Goal: Information Seeking & Learning: Learn about a topic

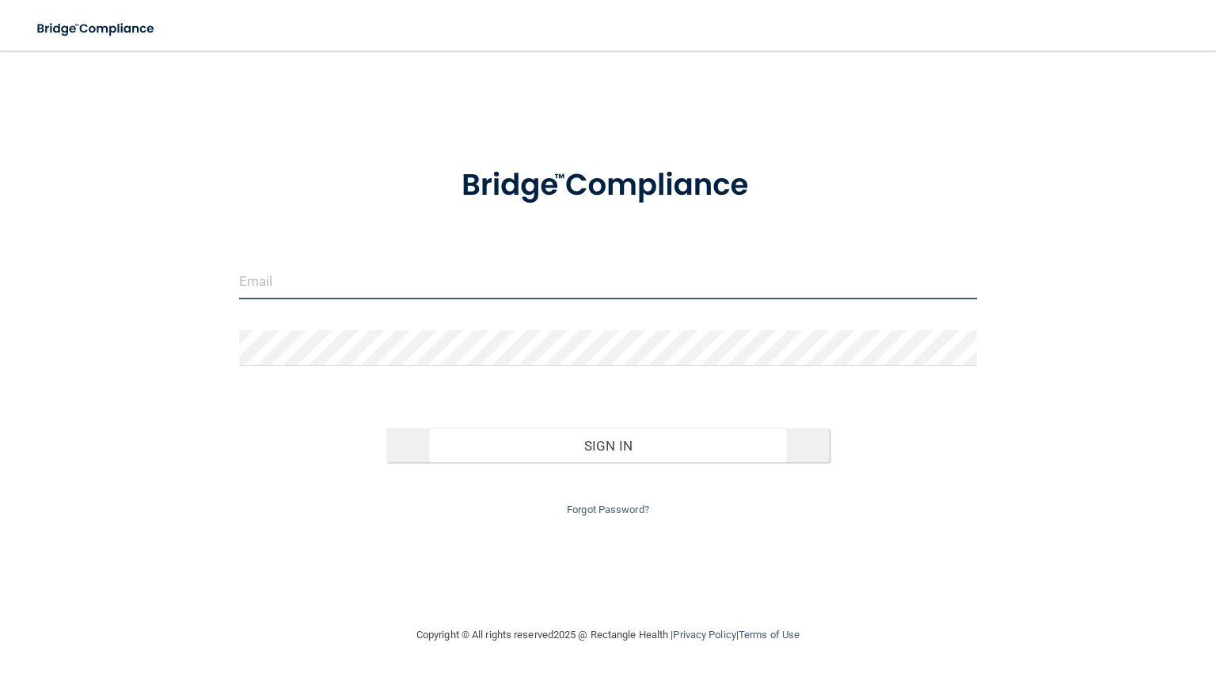
type input "[PERSON_NAME][EMAIL_ADDRESS][DOMAIN_NAME]"
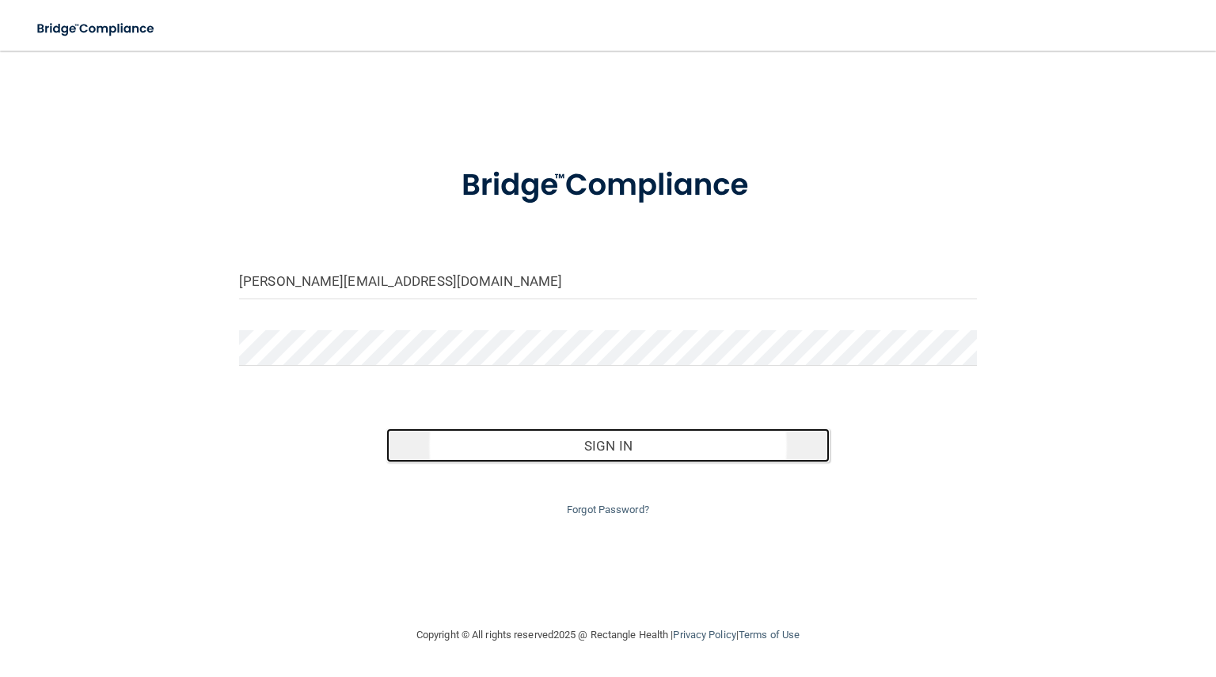
click at [513, 446] on button "Sign In" at bounding box center [607, 445] width 443 height 35
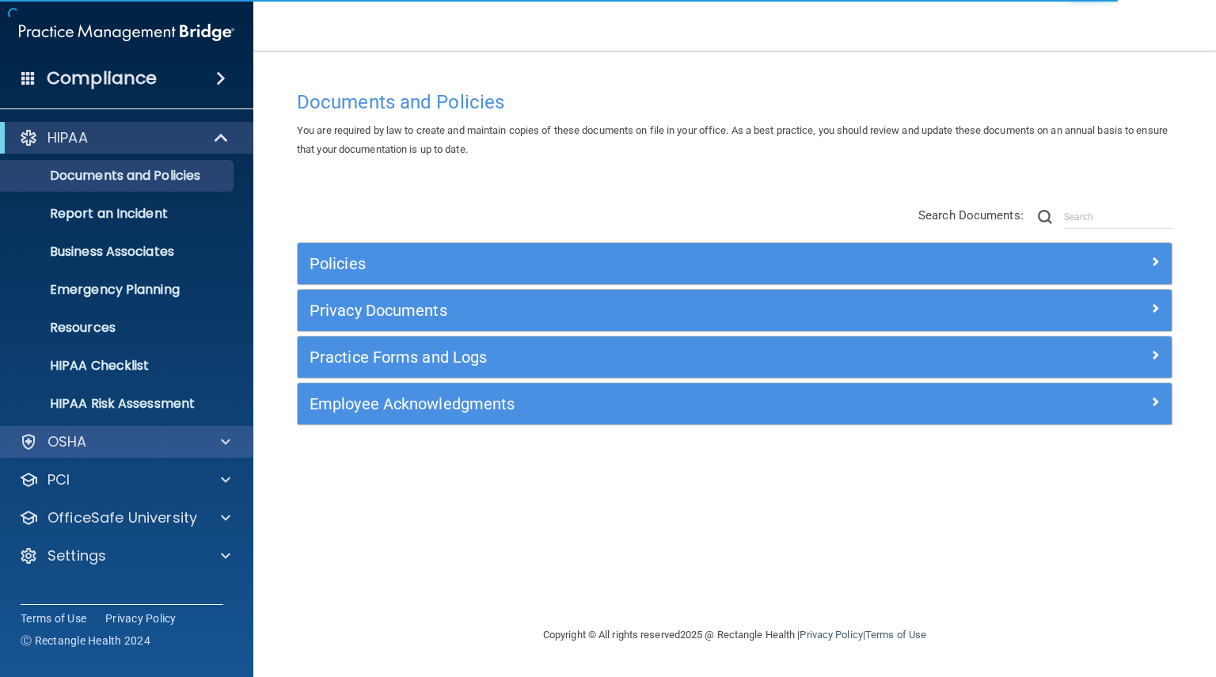
click at [221, 428] on div "OSHA" at bounding box center [127, 442] width 254 height 32
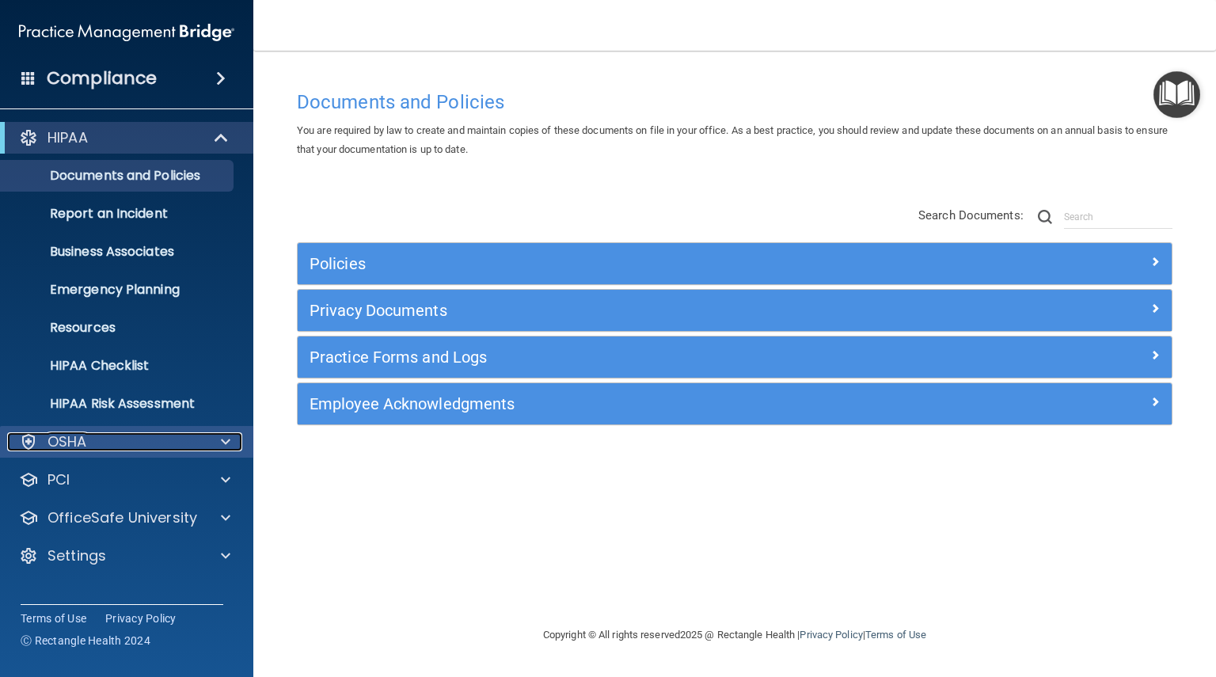
click at [222, 440] on span at bounding box center [226, 441] width 10 height 19
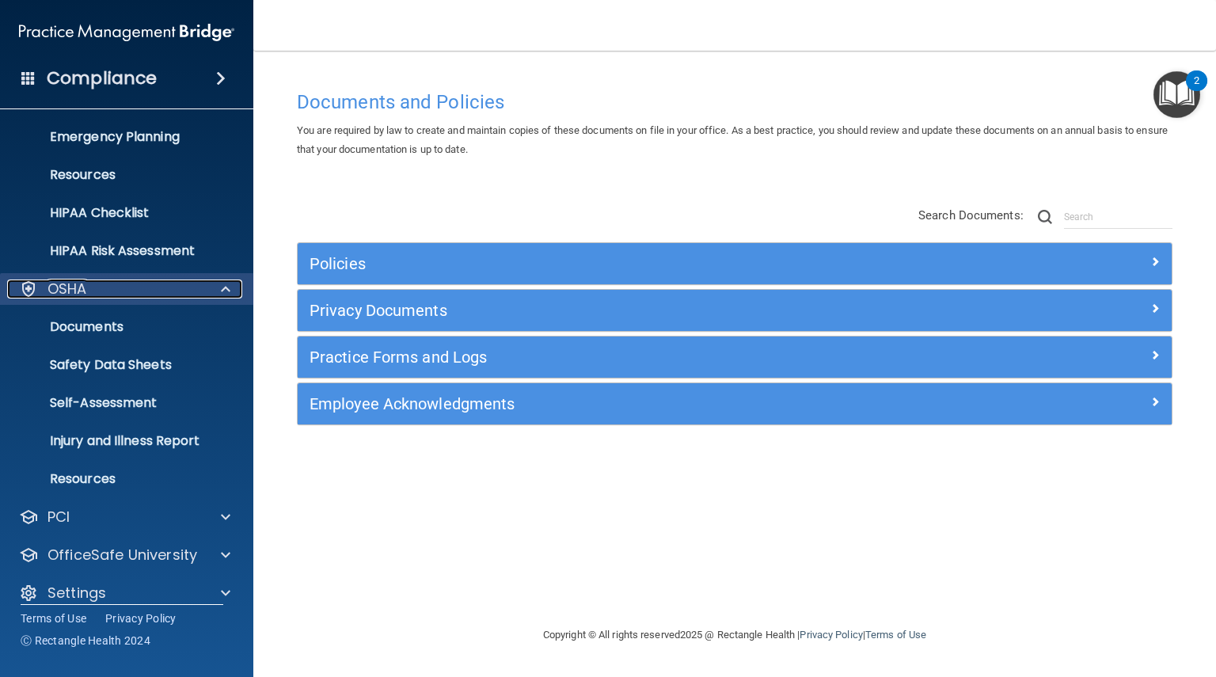
scroll to position [169, 0]
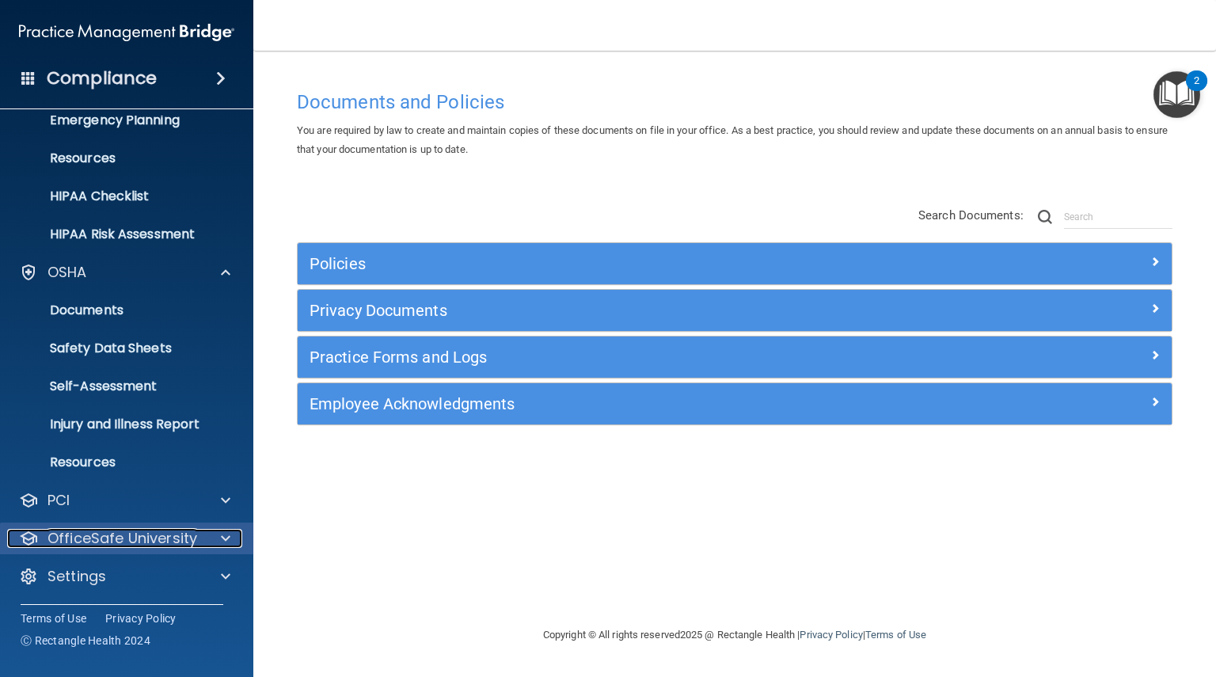
click at [127, 542] on p "OfficeSafe University" at bounding box center [123, 538] width 150 height 19
click at [219, 543] on div at bounding box center [224, 538] width 40 height 19
click at [181, 543] on p "OfficeSafe University" at bounding box center [123, 538] width 150 height 19
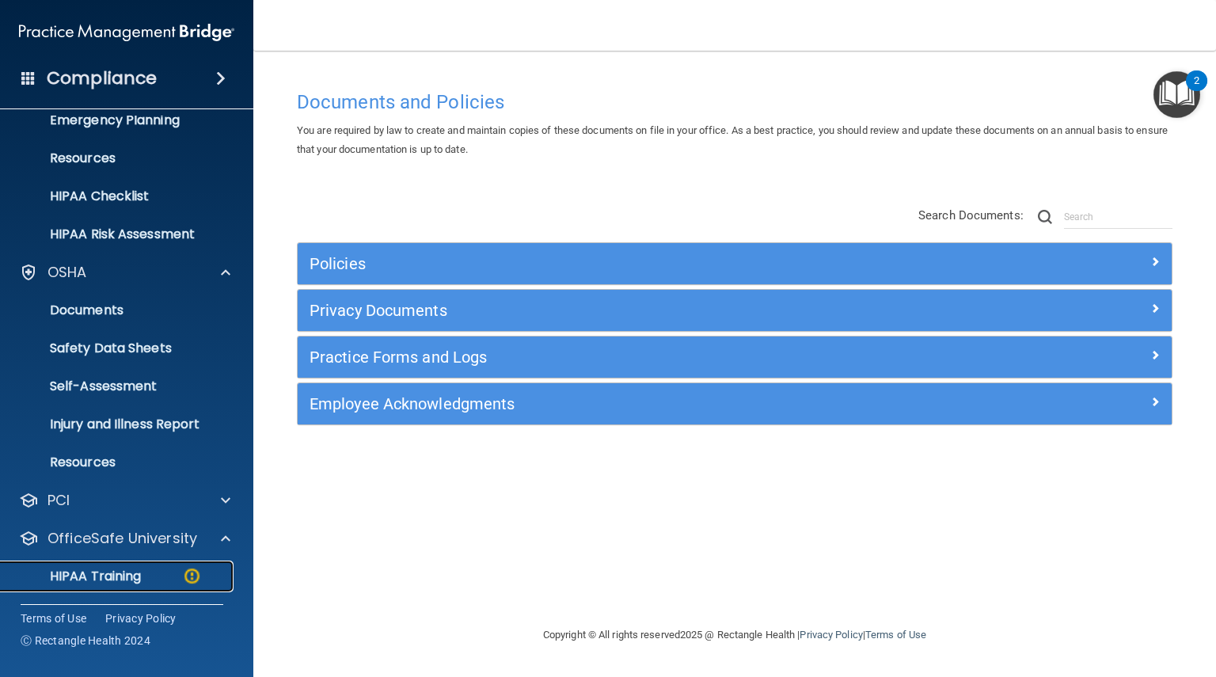
click at [144, 589] on link "HIPAA Training" at bounding box center [108, 577] width 249 height 32
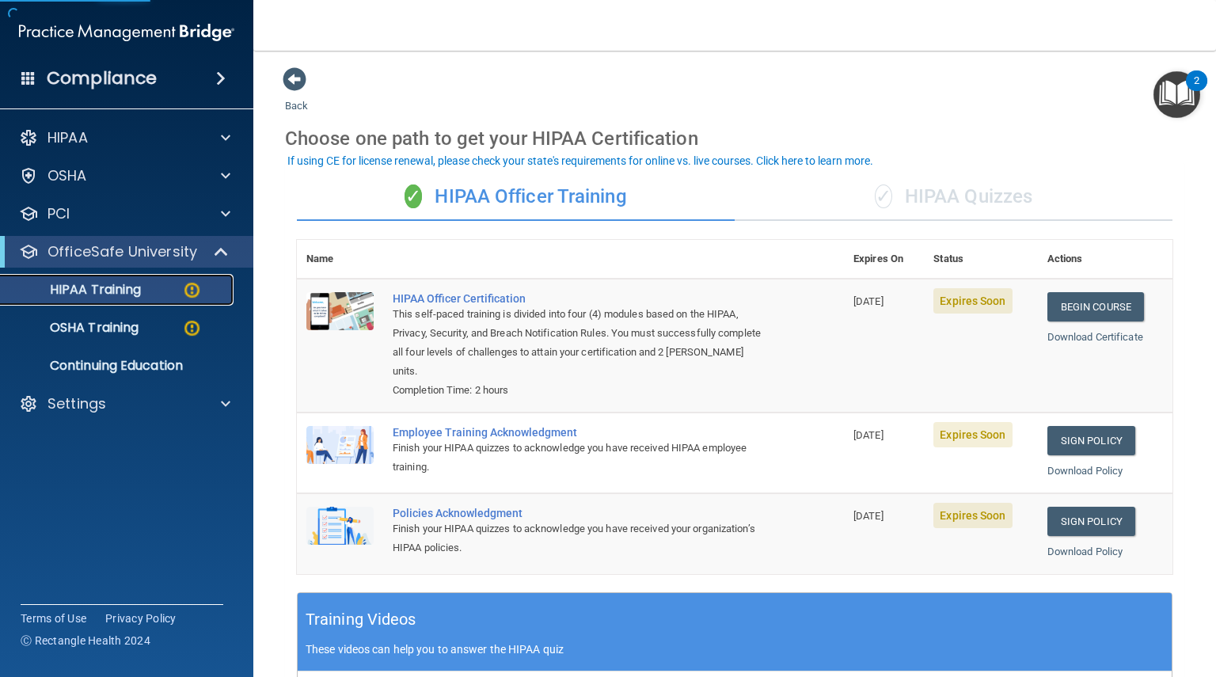
click at [157, 297] on div "HIPAA Training" at bounding box center [118, 290] width 216 height 16
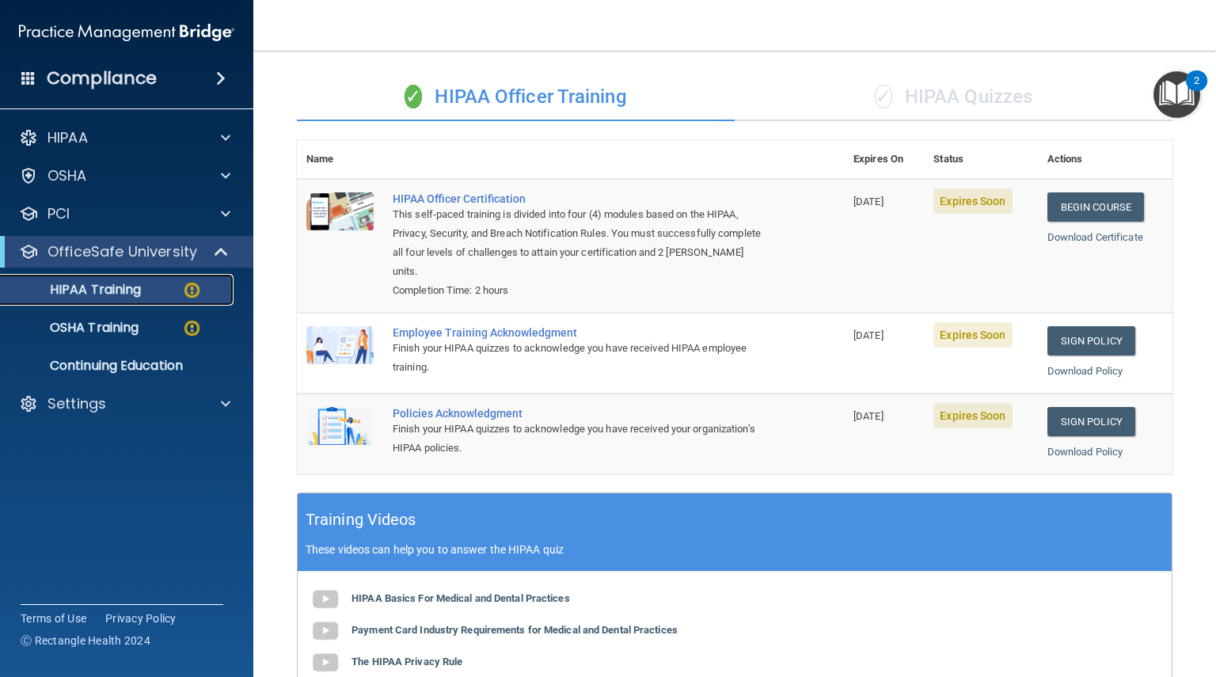
scroll to position [104, 0]
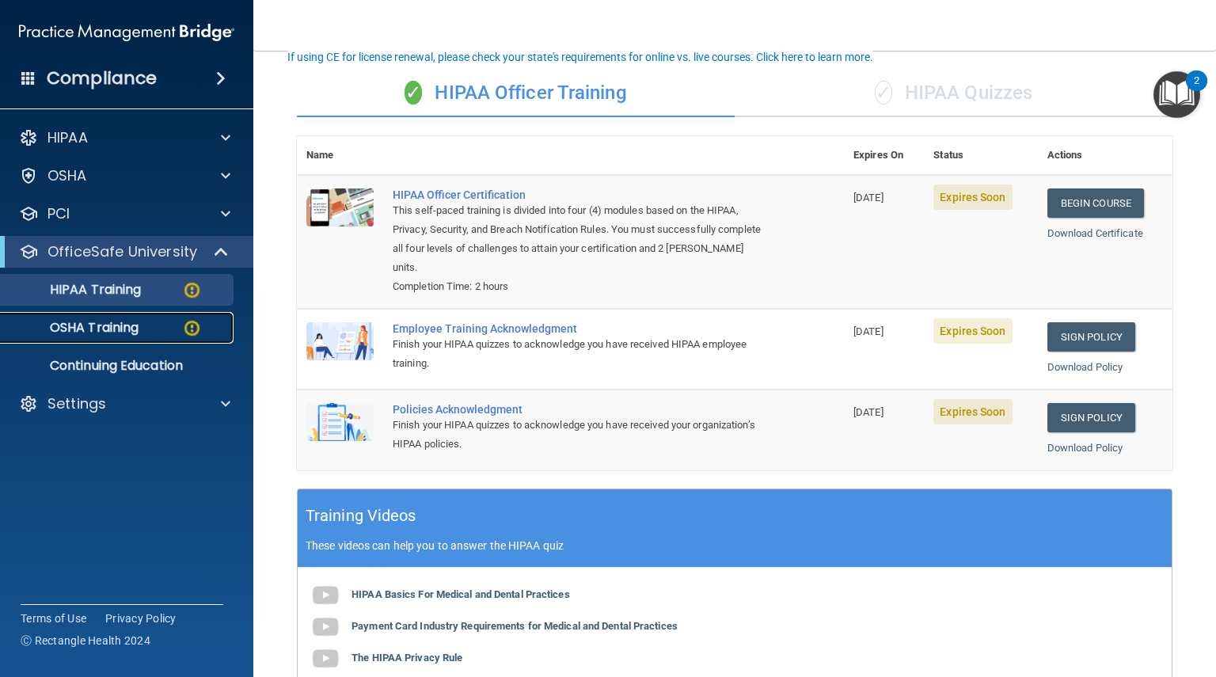
click at [124, 338] on link "OSHA Training" at bounding box center [108, 328] width 249 height 32
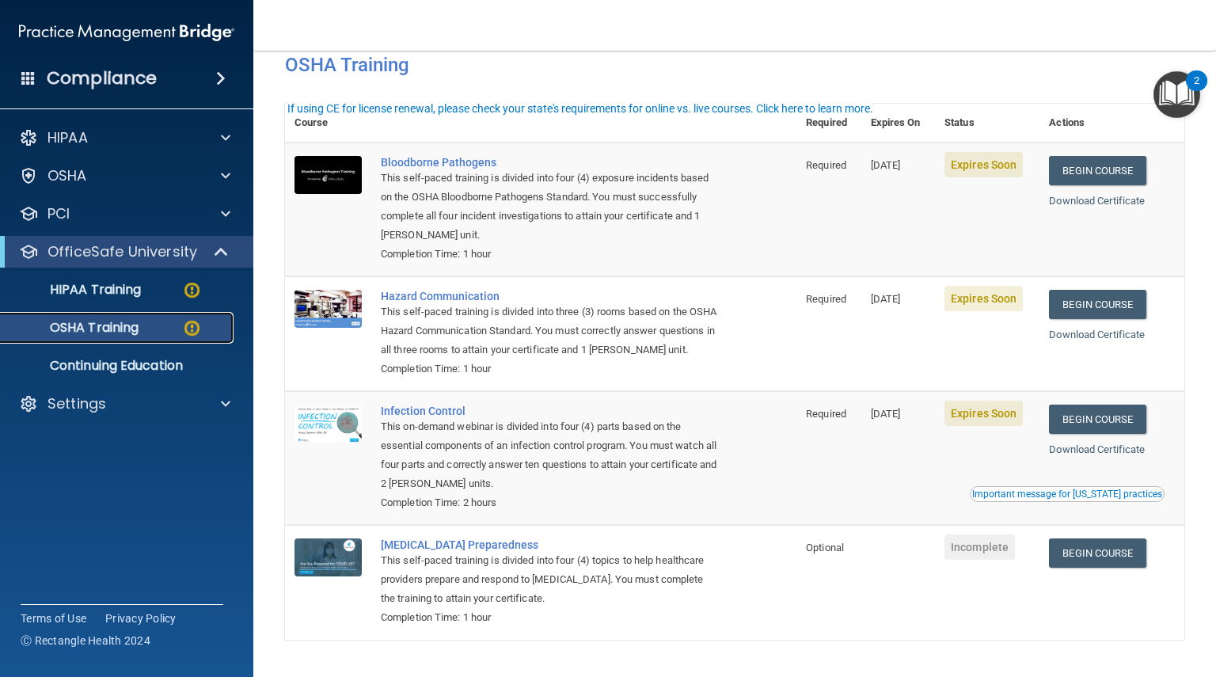
scroll to position [144, 0]
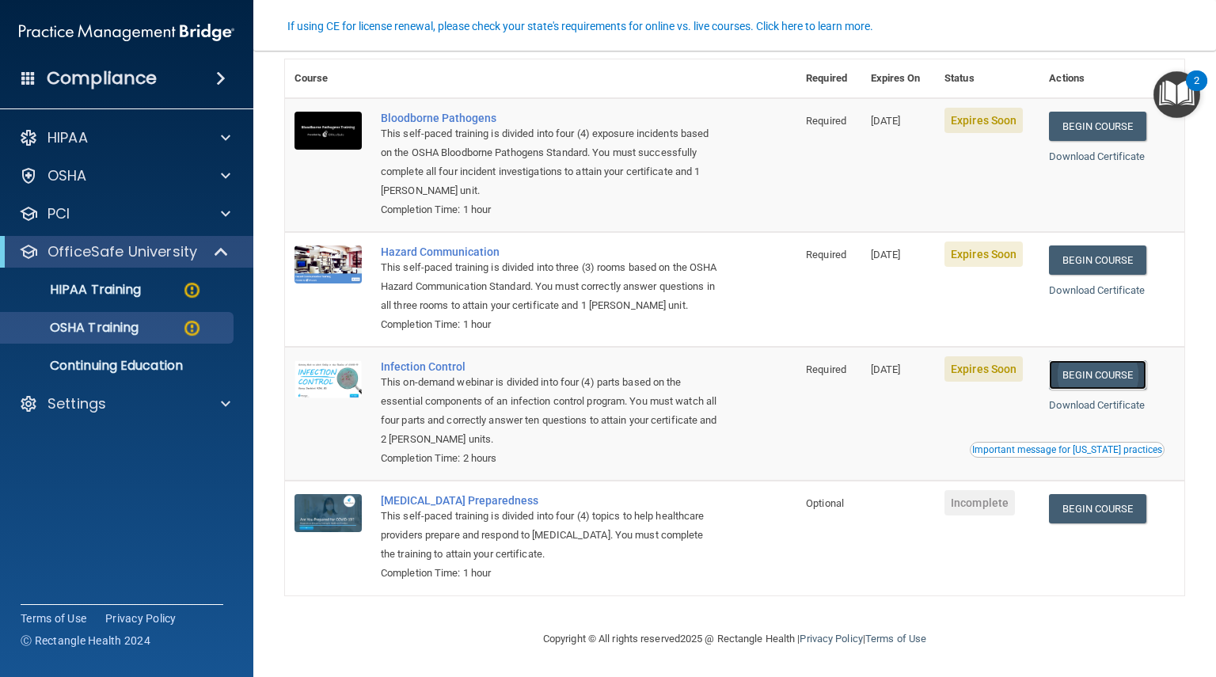
click at [1085, 366] on link "Begin Course" at bounding box center [1097, 374] width 97 height 29
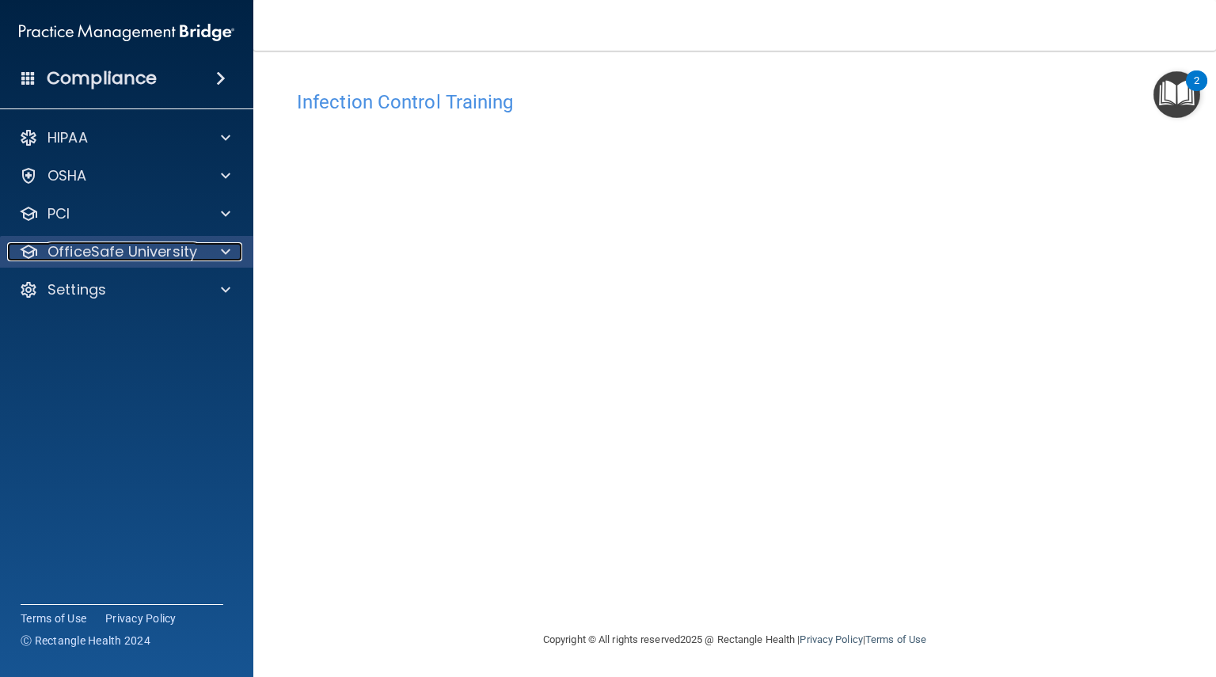
click at [225, 259] on span at bounding box center [226, 251] width 10 height 19
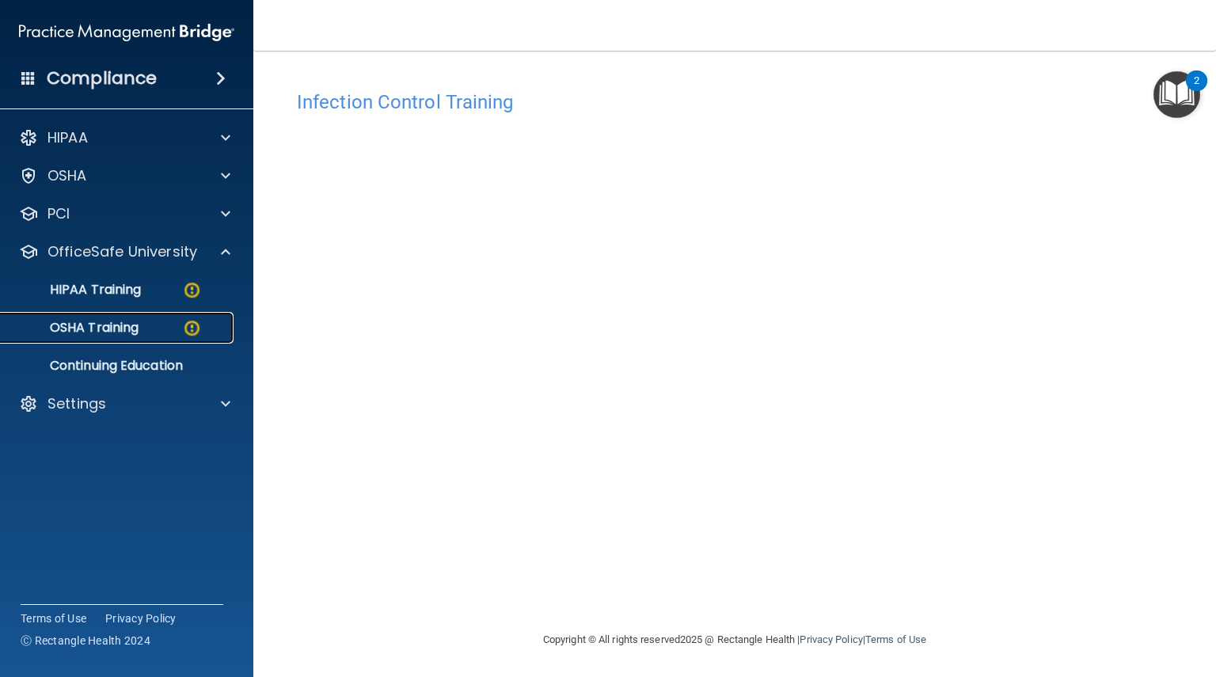
click at [181, 318] on link "OSHA Training" at bounding box center [108, 328] width 249 height 32
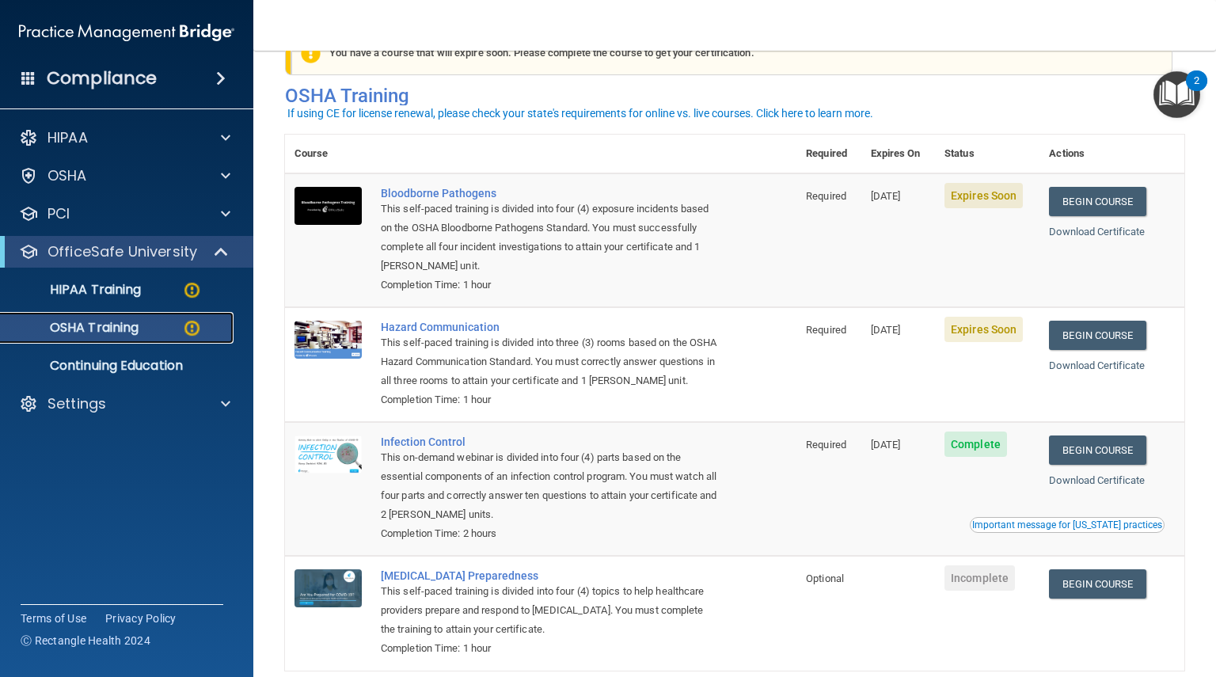
scroll to position [144, 0]
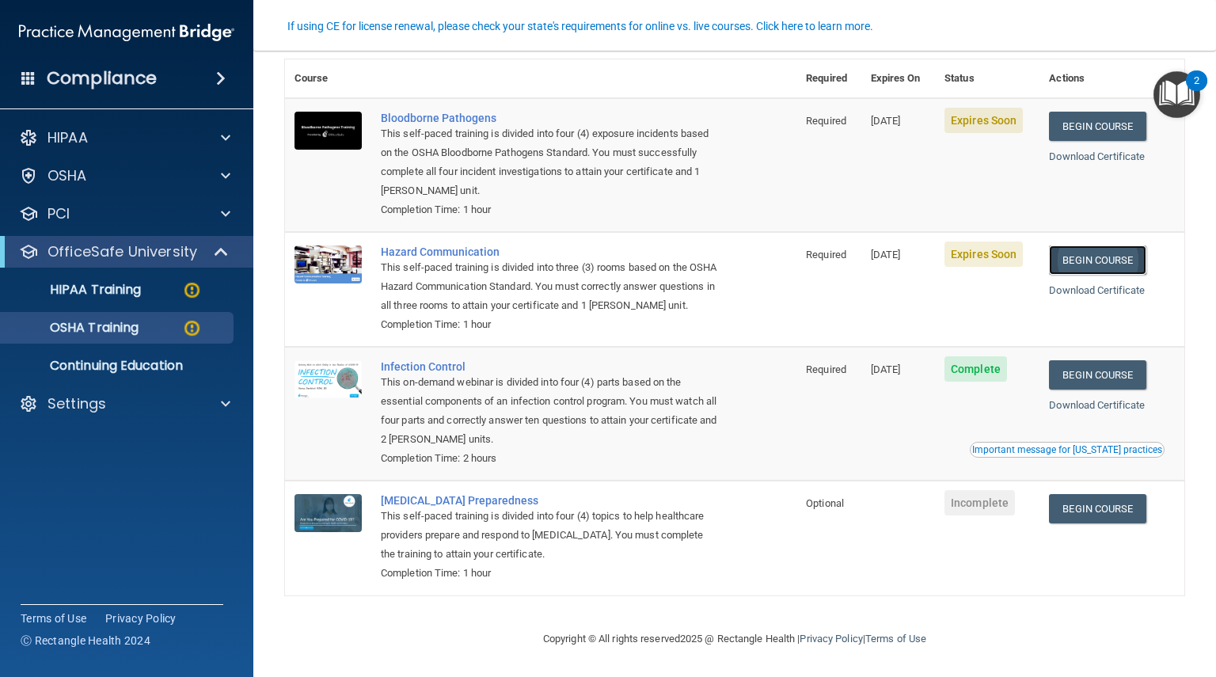
click at [1107, 246] on link "Begin Course" at bounding box center [1097, 260] width 97 height 29
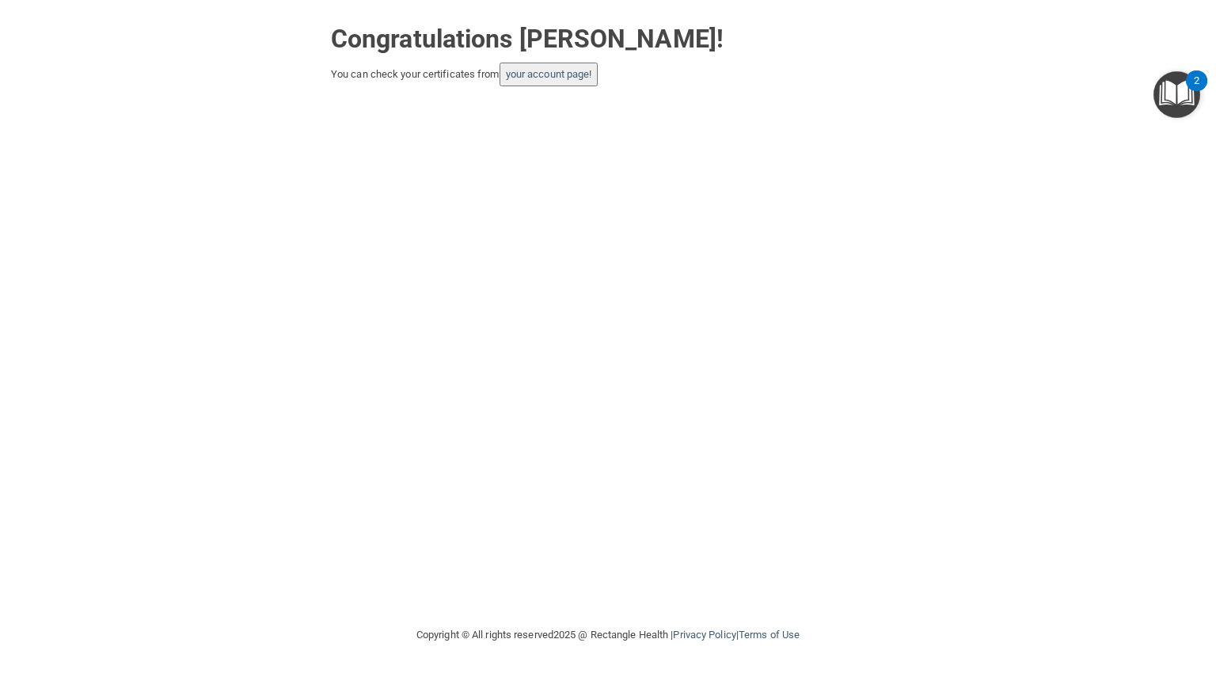
click at [565, 63] on button "your account page!" at bounding box center [549, 75] width 99 height 24
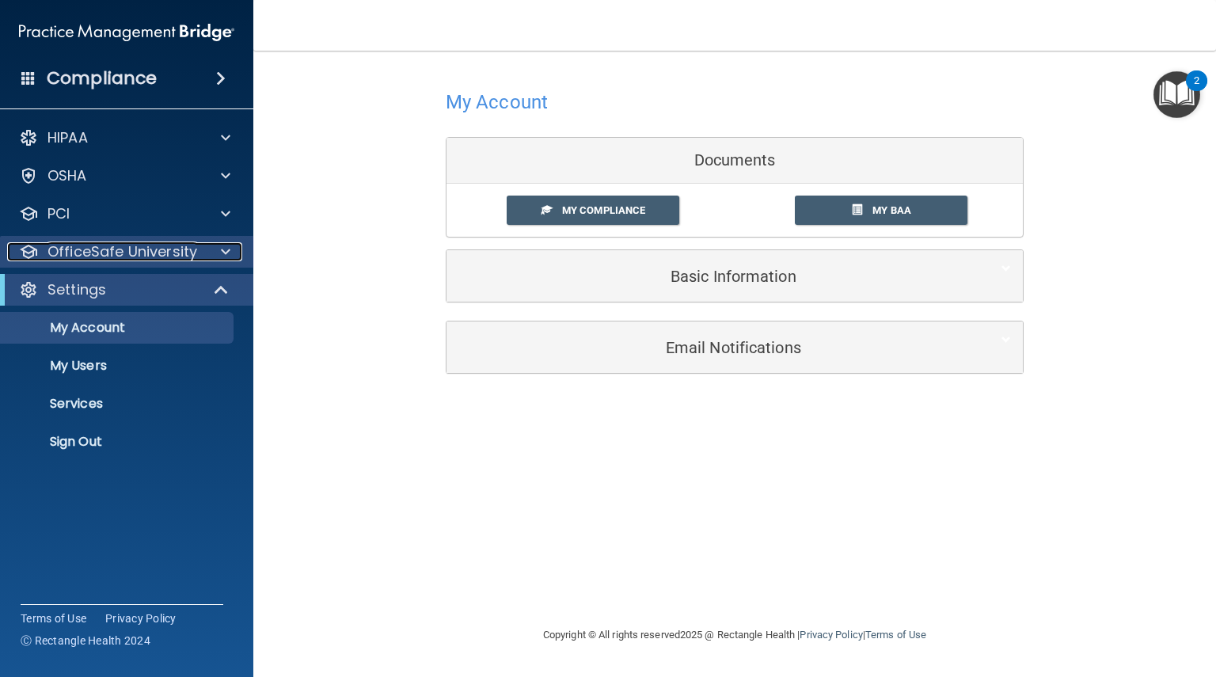
click at [217, 257] on div at bounding box center [224, 251] width 40 height 19
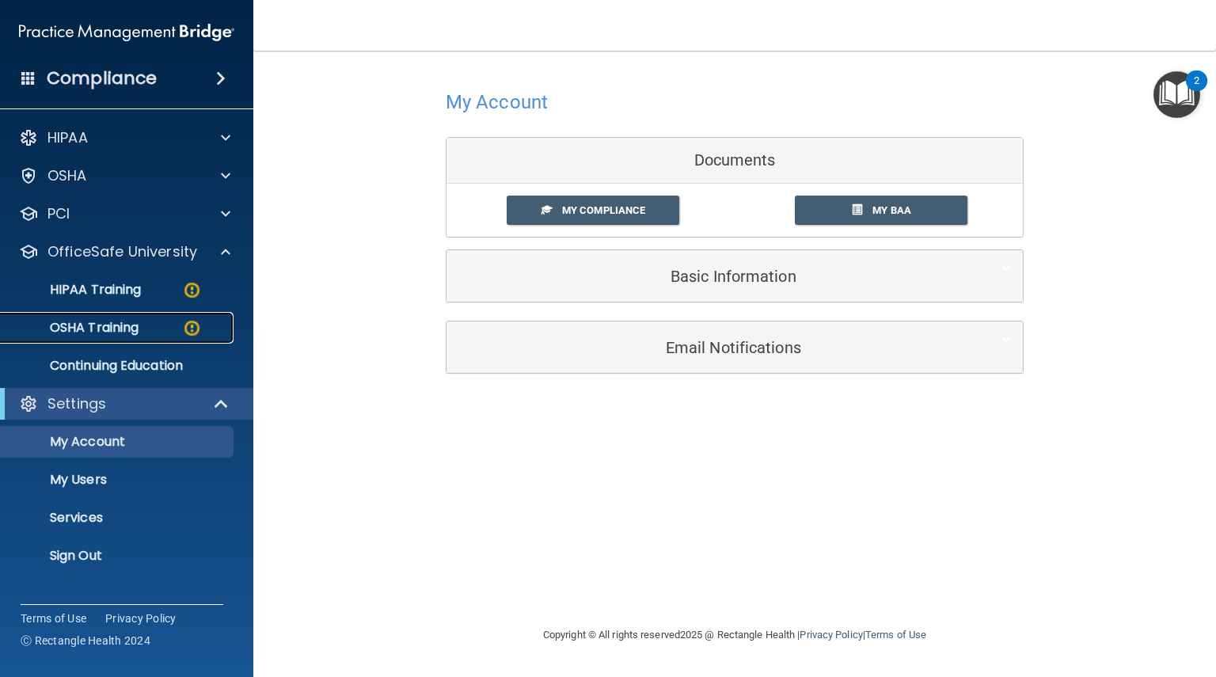
click at [184, 326] on img at bounding box center [192, 328] width 20 height 20
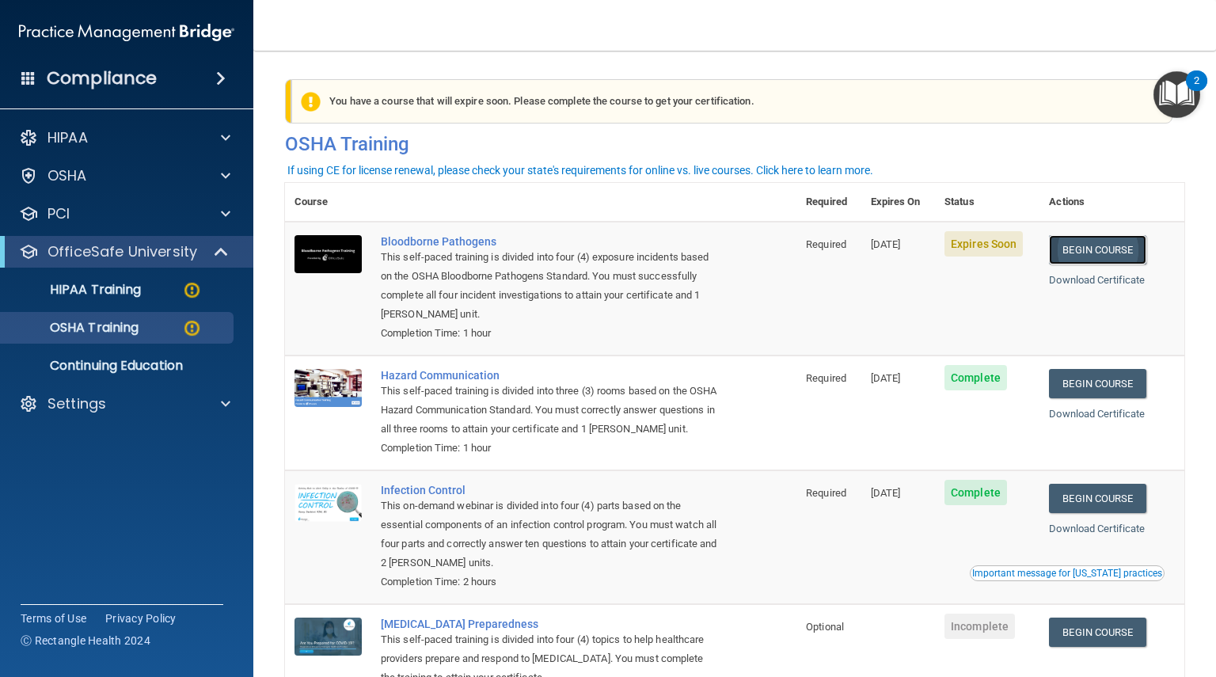
click at [1106, 250] on link "Begin Course" at bounding box center [1097, 249] width 97 height 29
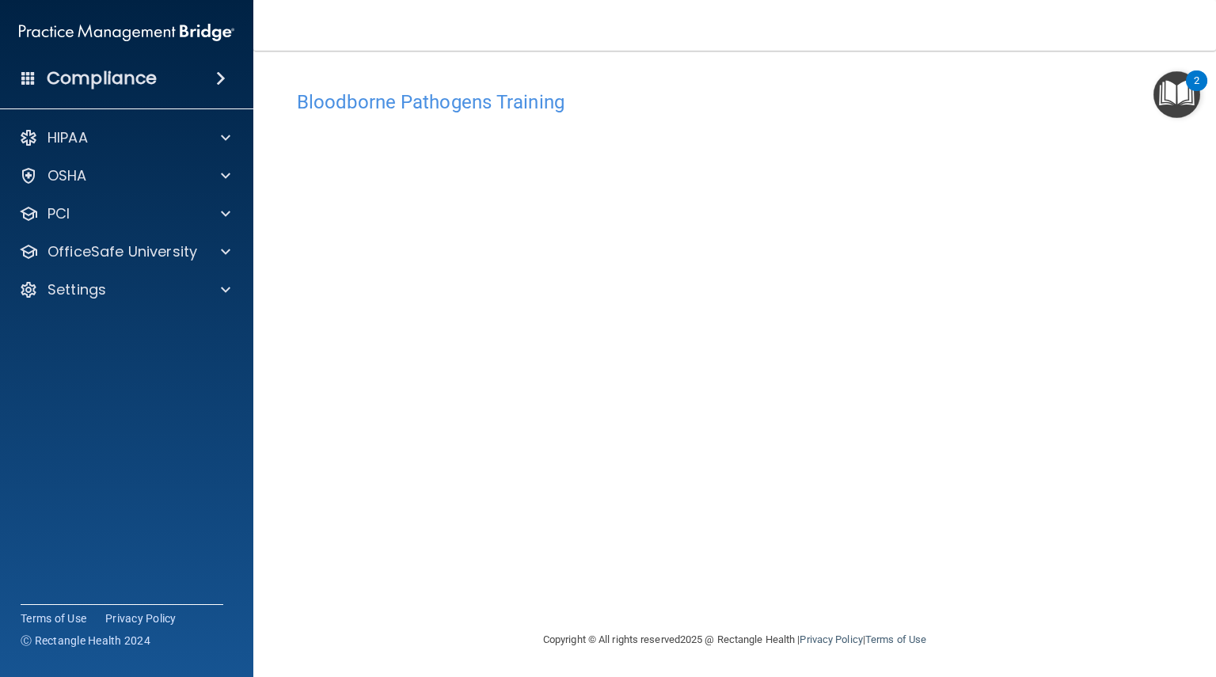
scroll to position [1, 0]
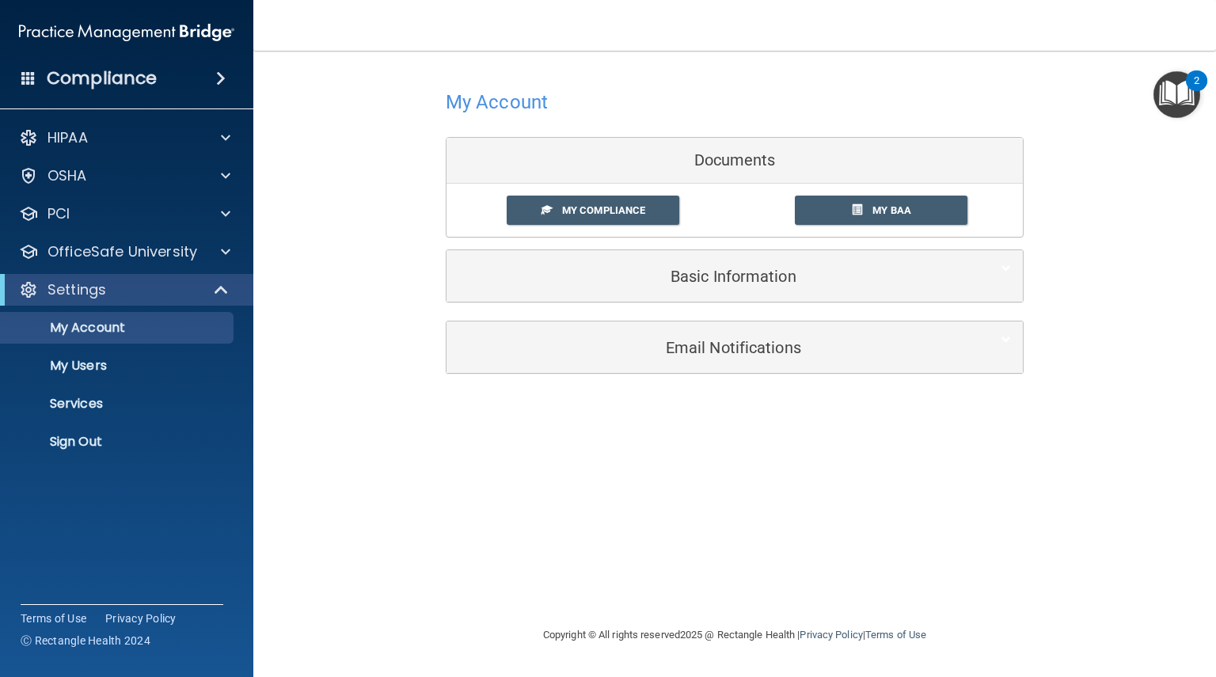
click at [207, 300] on div "Settings" at bounding box center [126, 290] width 253 height 32
click at [222, 254] on span at bounding box center [226, 251] width 10 height 19
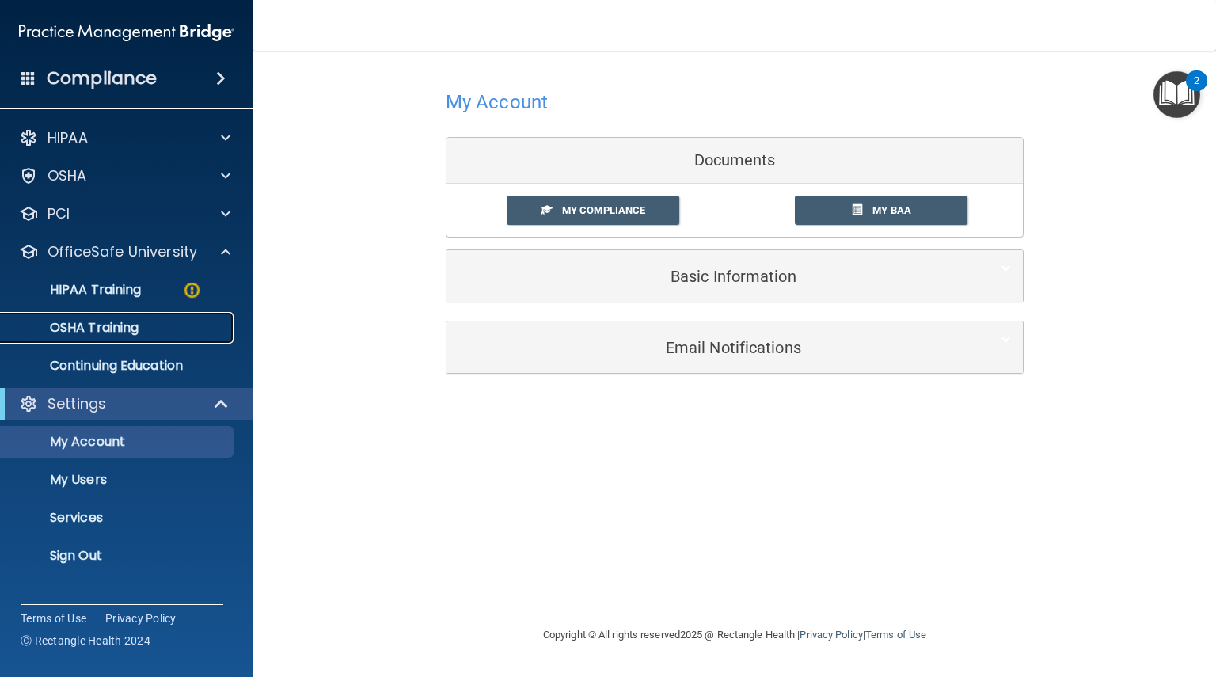
click at [127, 333] on p "OSHA Training" at bounding box center [74, 328] width 128 height 16
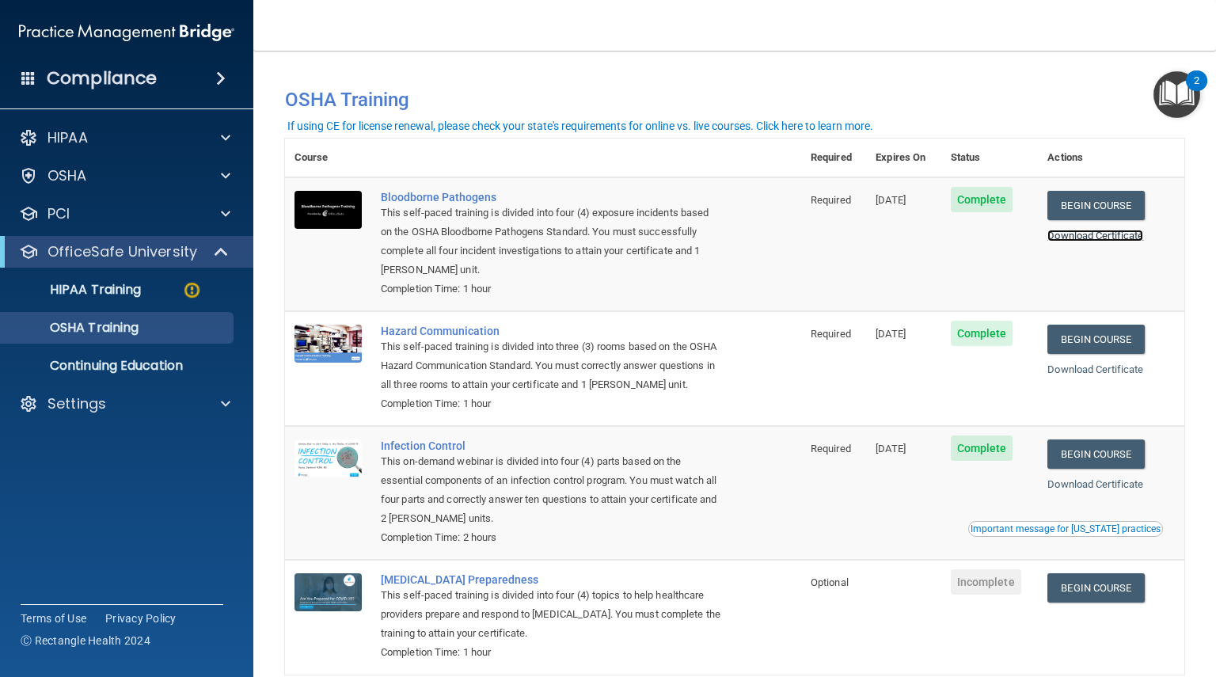
click at [1113, 235] on link "Download Certificate" at bounding box center [1096, 236] width 96 height 12
click at [1098, 370] on link "Download Certificate" at bounding box center [1096, 370] width 96 height 12
click at [1073, 490] on link "Download Certificate" at bounding box center [1096, 484] width 96 height 12
click at [145, 292] on div "HIPAA Training" at bounding box center [118, 290] width 216 height 16
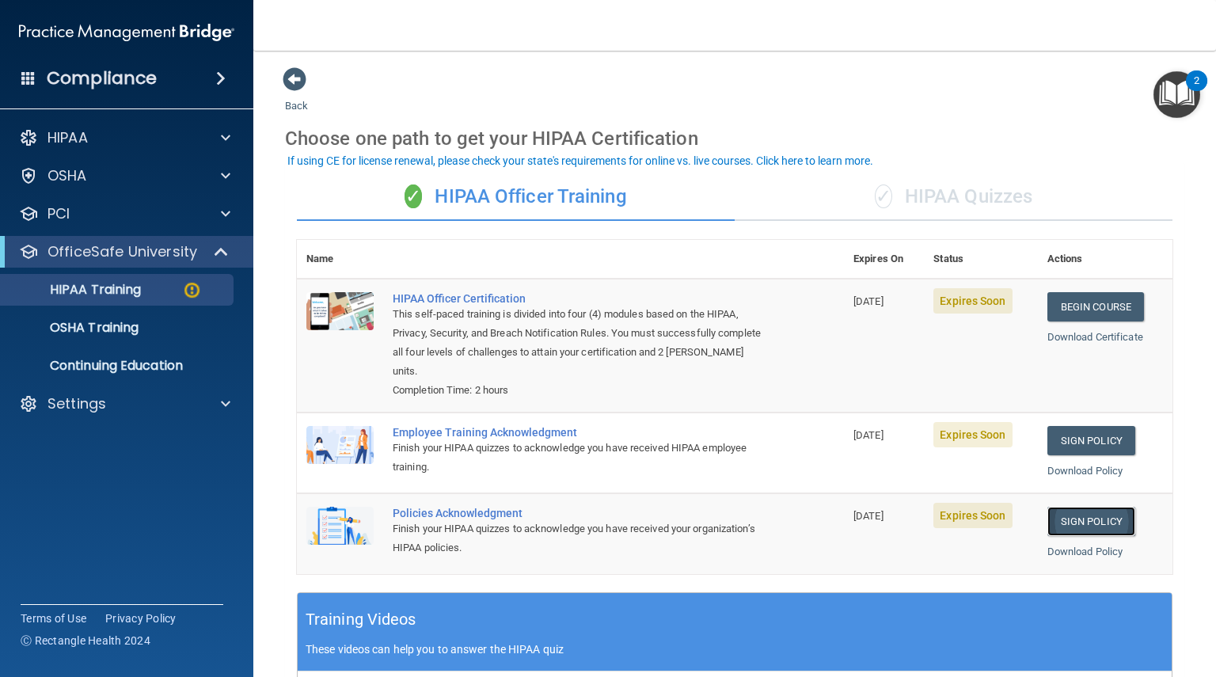
click at [1090, 519] on link "Sign Policy" at bounding box center [1092, 521] width 88 height 29
click at [1100, 432] on link "Sign Policy" at bounding box center [1092, 440] width 88 height 29
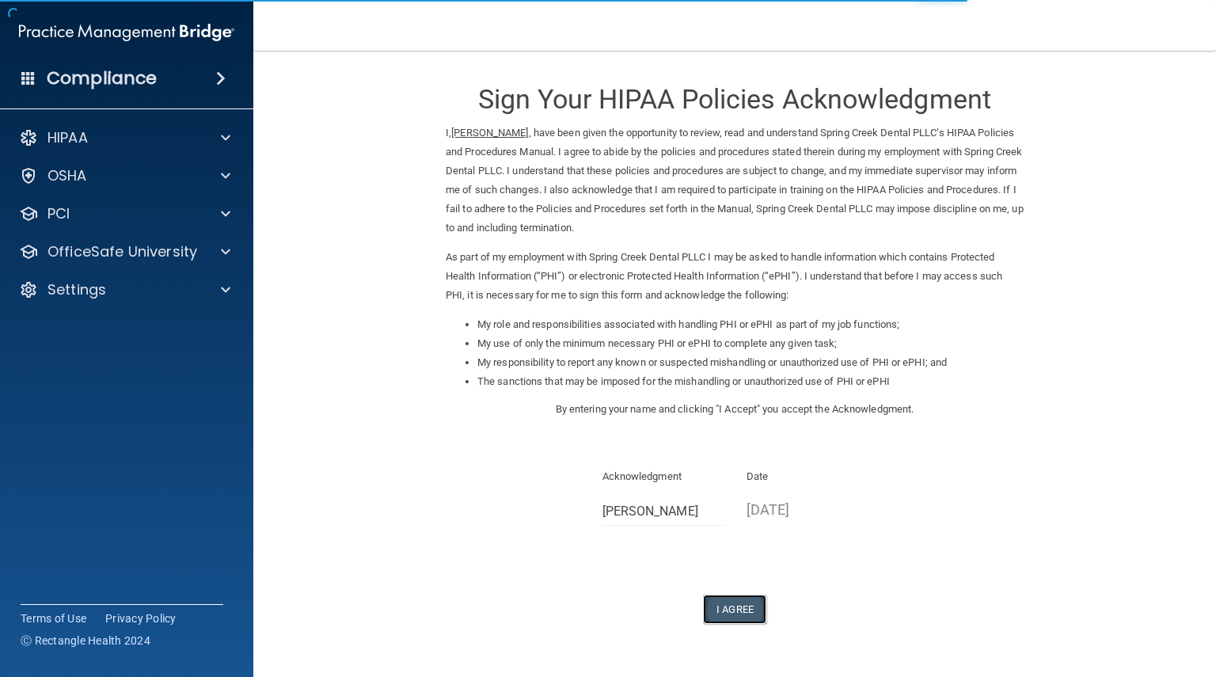
click at [725, 604] on button "I Agree" at bounding box center [734, 609] width 63 height 29
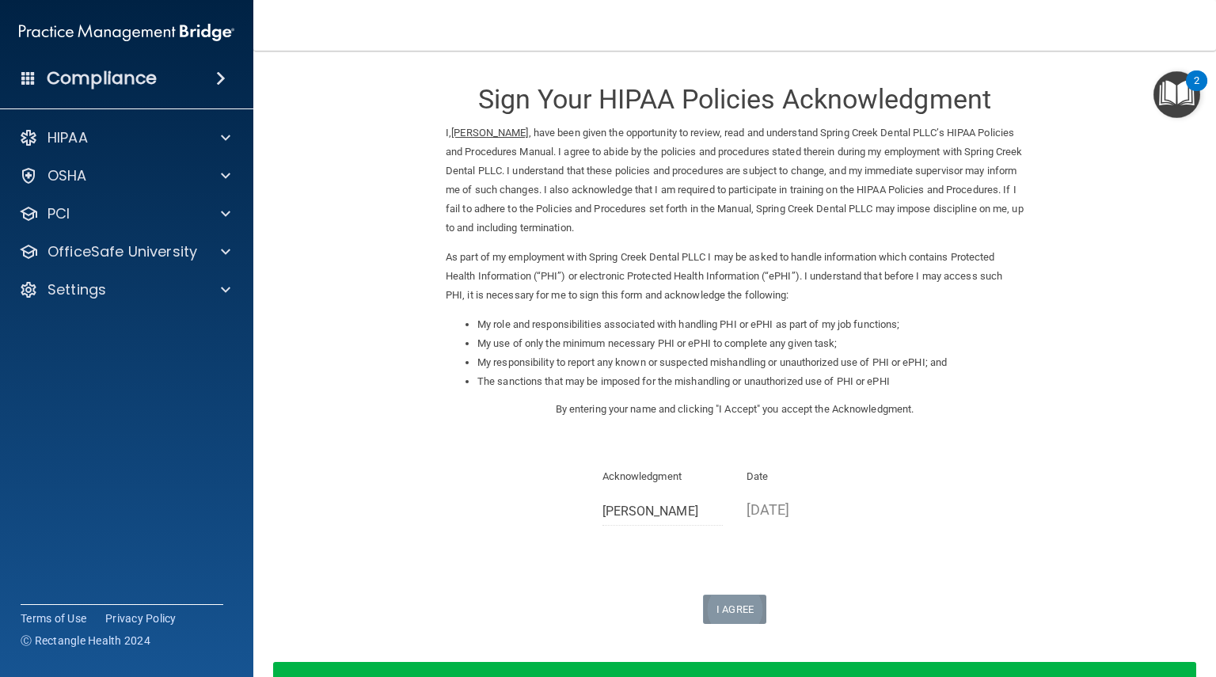
scroll to position [109, 0]
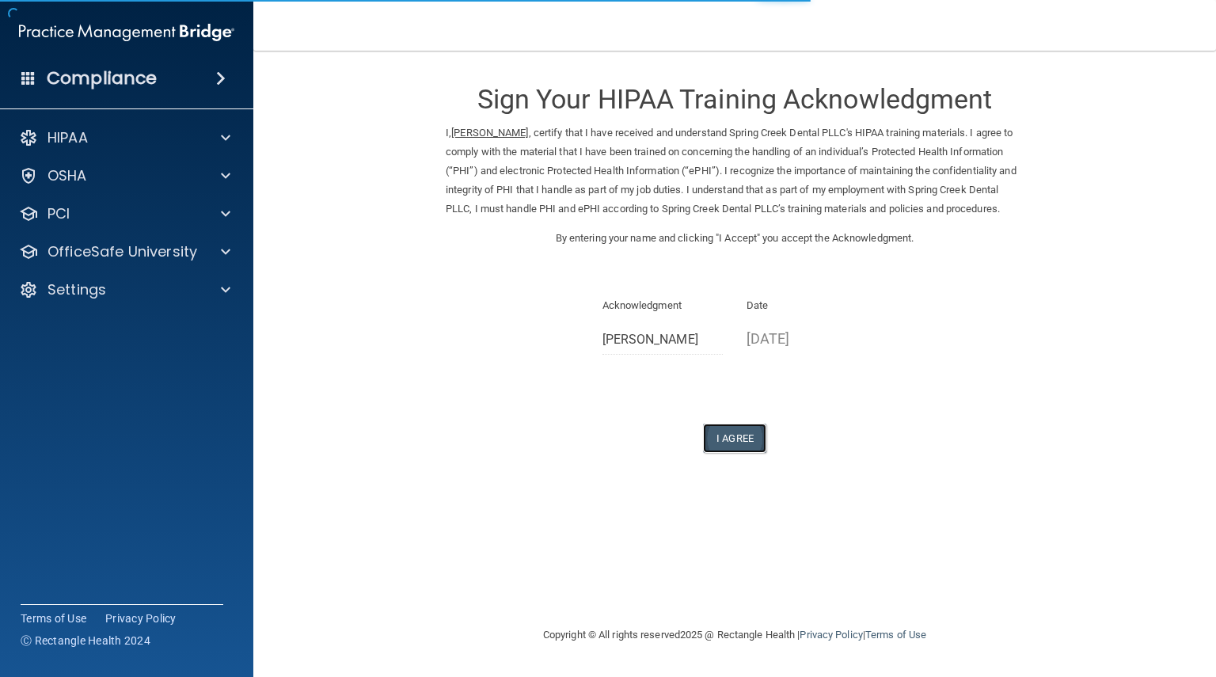
click at [724, 453] on button "I Agree" at bounding box center [734, 438] width 63 height 29
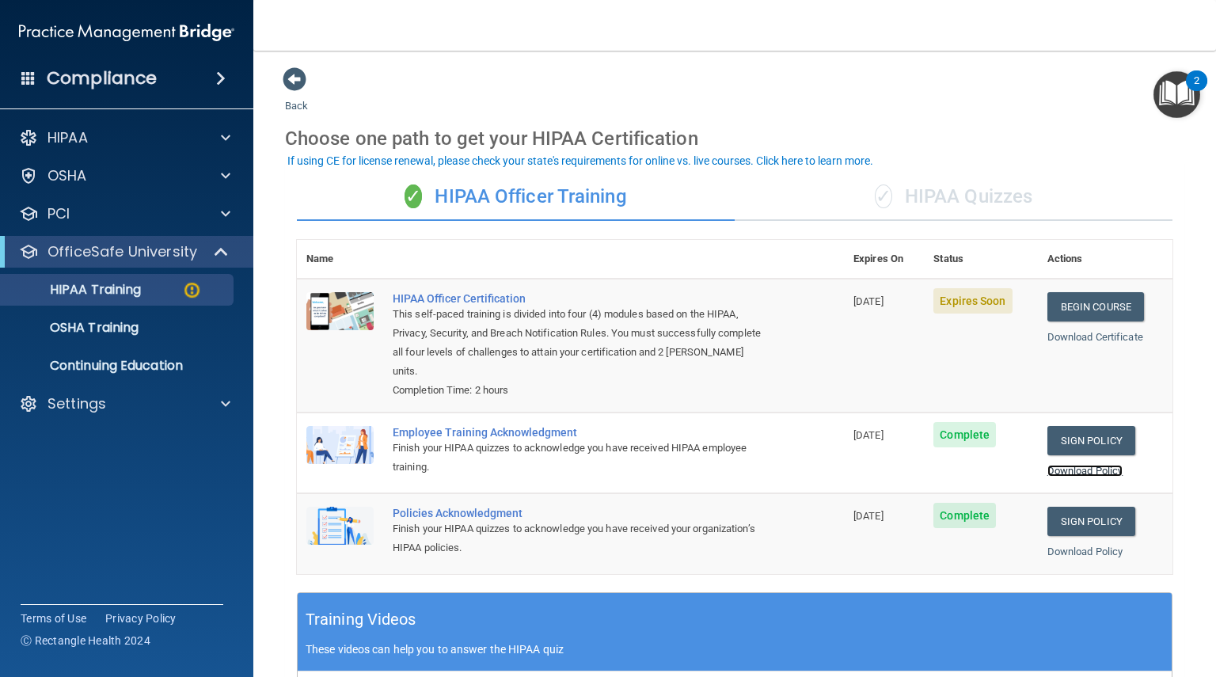
click at [1106, 474] on link "Download Policy" at bounding box center [1086, 471] width 76 height 12
click at [1094, 554] on link "Download Policy" at bounding box center [1086, 552] width 76 height 12
click at [1084, 308] on link "Begin Course" at bounding box center [1096, 306] width 97 height 29
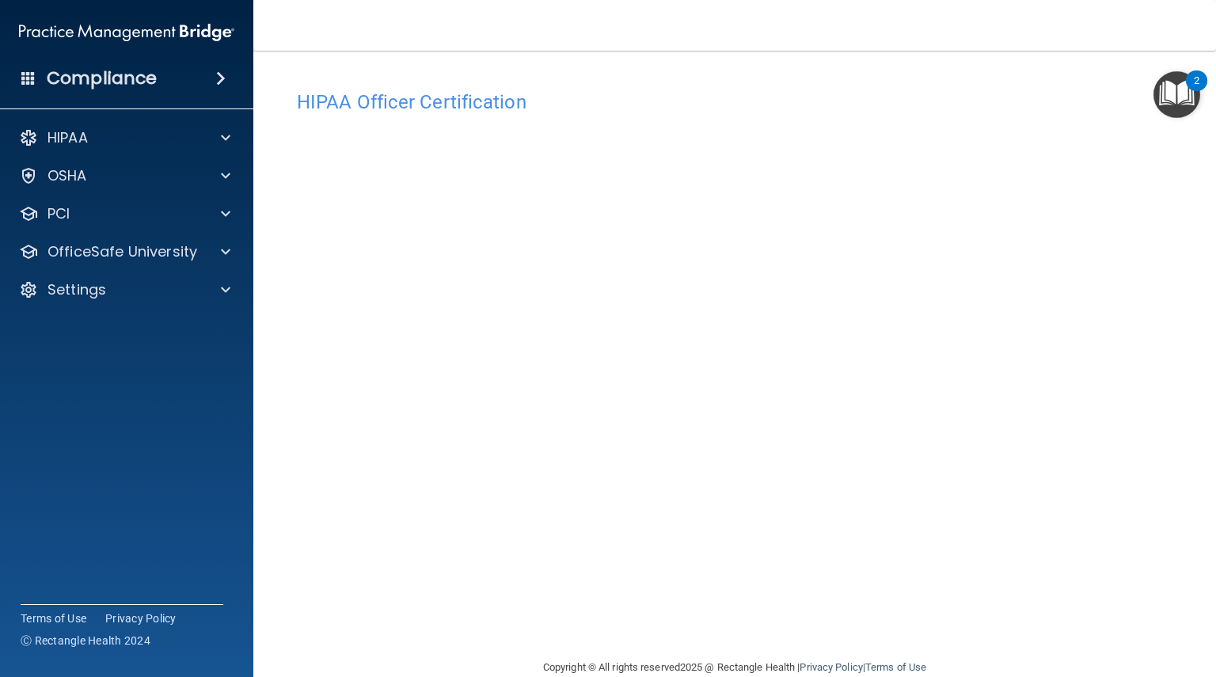
click at [882, 642] on div "Copyright © All rights reserved 2025 @ Rectangle Health | Privacy Policy | Term…" at bounding box center [735, 667] width 578 height 51
click at [964, 640] on div "HIPAA Officer Certification This course doesn’t expire until [DATE]. Are you su…" at bounding box center [735, 369] width 900 height 576
